Goal: Task Accomplishment & Management: Complete application form

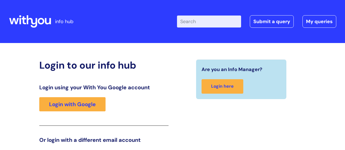
scroll to position [83, 0]
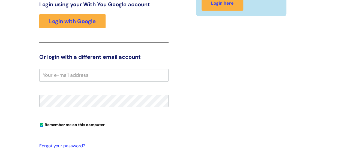
click at [64, 76] on input "email" at bounding box center [103, 75] width 129 height 13
type input "mhairi.macaulay@wearewithyou.org.uk"
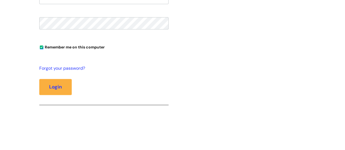
scroll to position [165, 0]
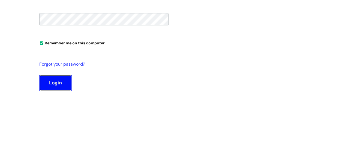
click at [61, 81] on button "Login" at bounding box center [55, 83] width 32 height 16
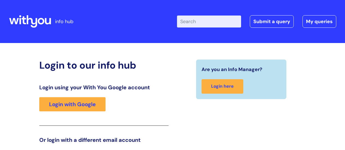
scroll to position [112, 0]
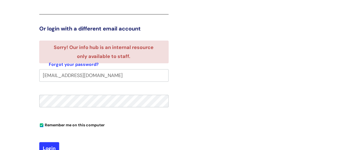
drag, startPoint x: 16, startPoint y: 0, endPoint x: 214, endPoint y: 33, distance: 201.1
click at [214, 33] on div "Are you an Info Manager? Login here" at bounding box center [242, 58] width 138 height 221
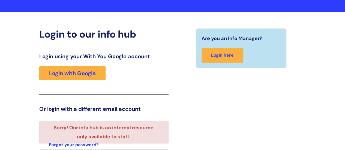
scroll to position [30, 0]
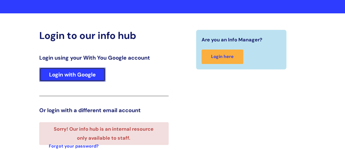
click at [72, 74] on link "Login with Google" at bounding box center [72, 75] width 66 height 14
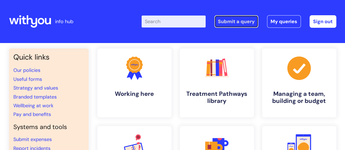
click at [239, 21] on link "Submit a query" at bounding box center [237, 21] width 44 height 13
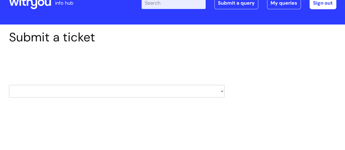
scroll to position [55, 0]
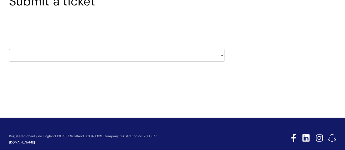
click at [68, 54] on select "HR / People IT and Support Clinical Drug Alerts Finance Accounts Data Support T…" at bounding box center [117, 55] width 216 height 13
select select "it_and_support"
click at [9, 49] on select "HR / People IT and Support Clinical Drug Alerts Finance Accounts Data Support T…" at bounding box center [117, 55] width 216 height 13
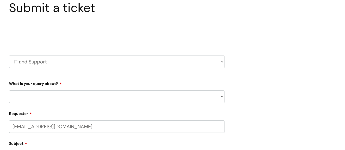
scroll to position [55, 0]
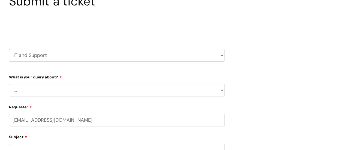
click at [53, 88] on select "... Mobile Phone Reset & MFA Accounts, Starters and Leavers IT Hardware issue I…" at bounding box center [117, 90] width 216 height 13
select select "Mobile Phone Reset & MFA"
click at [9, 84] on select "... Mobile Phone Reset & MFA Accounts, Starters and Leavers IT Hardware issue I…" at bounding box center [117, 90] width 216 height 13
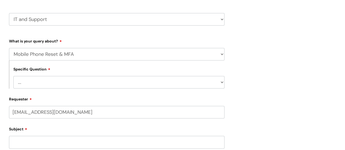
scroll to position [109, 0]
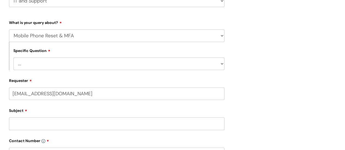
click at [43, 63] on select "... Support with Mobile Phone Reset & MFA" at bounding box center [118, 64] width 211 height 13
click at [50, 43] on div "Specific Question ... Support with Mobile Phone Reset & MFA" at bounding box center [117, 56] width 216 height 28
click at [62, 37] on select "... Mobile Phone Reset & MFA Accounts, Starters and Leavers IT Hardware issue I…" at bounding box center [117, 35] width 216 height 13
click at [9, 29] on select "... Mobile Phone Reset & MFA Accounts, Starters and Leavers IT Hardware issue I…" at bounding box center [117, 35] width 216 height 13
click at [57, 66] on select "... Support with Mobile Phone Reset & MFA" at bounding box center [118, 64] width 211 height 13
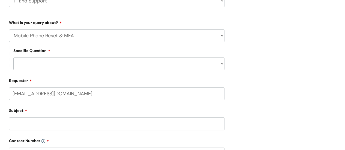
click at [55, 66] on select "... Support with Mobile Phone Reset & MFA" at bounding box center [118, 64] width 211 height 13
select select "Support with Mobile Phone Reset & MFA"
click at [13, 58] on select "... Support with Mobile Phone Reset & MFA" at bounding box center [118, 64] width 211 height 13
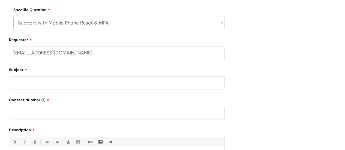
scroll to position [164, 0]
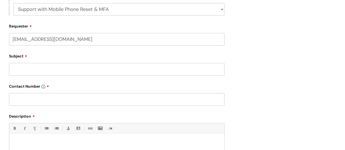
click at [46, 68] on input "Subject" at bounding box center [117, 69] width 216 height 13
type input "Mobile Set Up"
click at [31, 102] on input "text" at bounding box center [117, 99] width 216 height 13
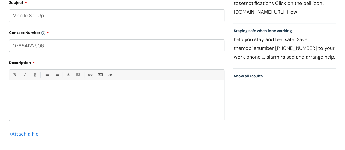
scroll to position [218, 0]
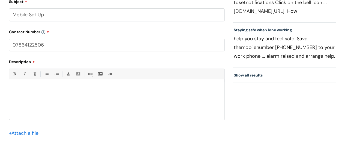
type input "07864122506"
click at [22, 85] on div at bounding box center [116, 101] width 215 height 38
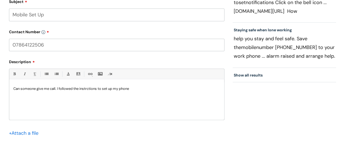
click at [91, 90] on p "Can someone give me call. I followed the instrctions to set up my phone" at bounding box center [116, 89] width 207 height 5
click at [85, 88] on p "Can someone give me call. I followed the instrctions to set up my phone" at bounding box center [116, 89] width 207 height 5
click at [93, 88] on p "Can someone give me call. I followed the instrctions to set up my phone" at bounding box center [116, 89] width 207 height 5
drag, startPoint x: 139, startPoint y: 90, endPoint x: 142, endPoint y: 90, distance: 3.0
click at [139, 90] on p "Can someone give me call. I followed the instructions to set up my phone" at bounding box center [116, 89] width 207 height 5
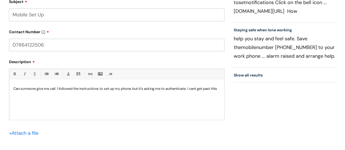
click at [196, 89] on p "Can someone give me call. I followed the instructions to set up my phone, but i…" at bounding box center [116, 89] width 207 height 5
click at [195, 89] on p "Can someone give me call. I followed the instructions to set up my phone, but i…" at bounding box center [116, 89] width 207 height 5
click at [25, 91] on p "Can someone give me call. I followed the instructions to set up my phone, but i…" at bounding box center [116, 89] width 207 height 5
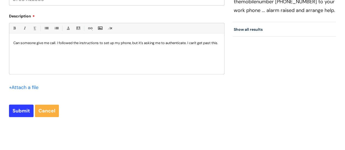
scroll to position [273, 0]
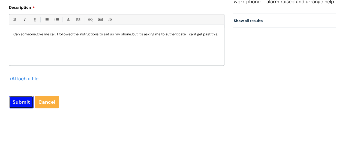
click at [21, 101] on input "Submit" at bounding box center [21, 102] width 25 height 13
type input "Please Wait..."
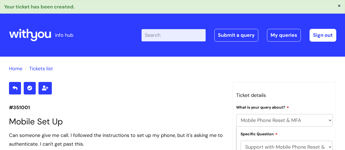
select select "Mobile Phone Reset & MFA"
select select "Support with Mobile Phone Reset & MFA"
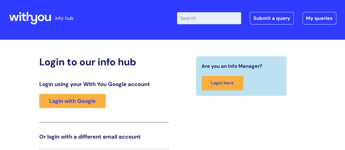
scroll to position [1, 0]
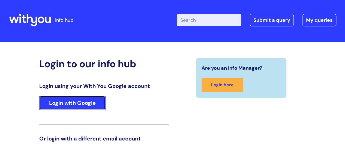
click at [91, 101] on link "Login with Google" at bounding box center [72, 103] width 66 height 14
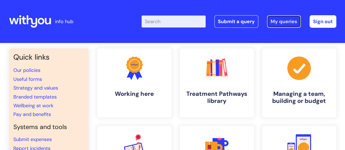
click at [291, 23] on link "My queries" at bounding box center [284, 21] width 34 height 13
